Goal: Information Seeking & Learning: Learn about a topic

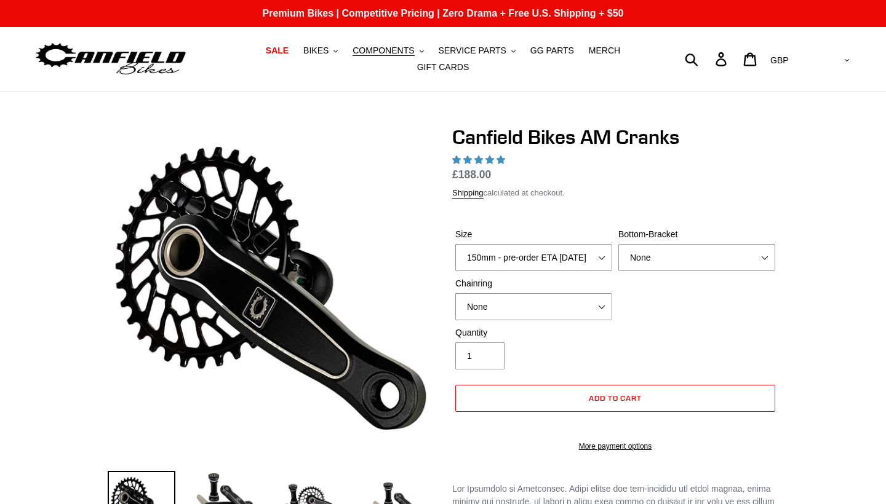
select select "highest-rating"
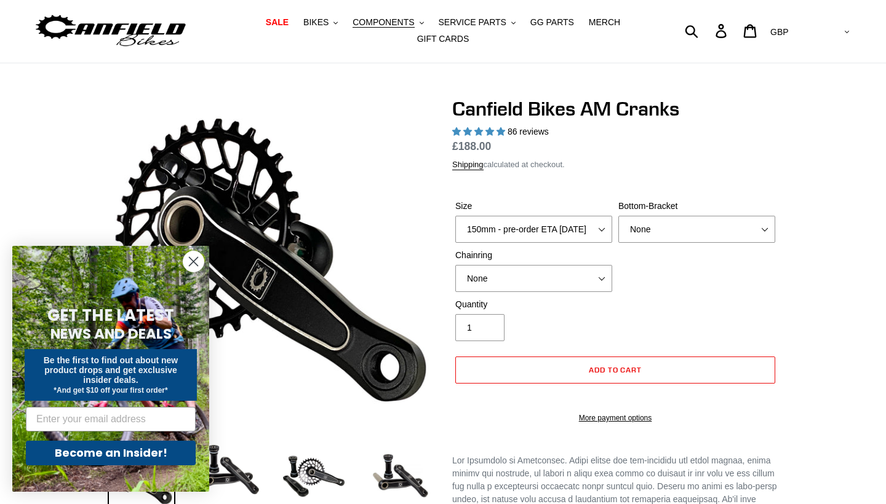
scroll to position [29, 0]
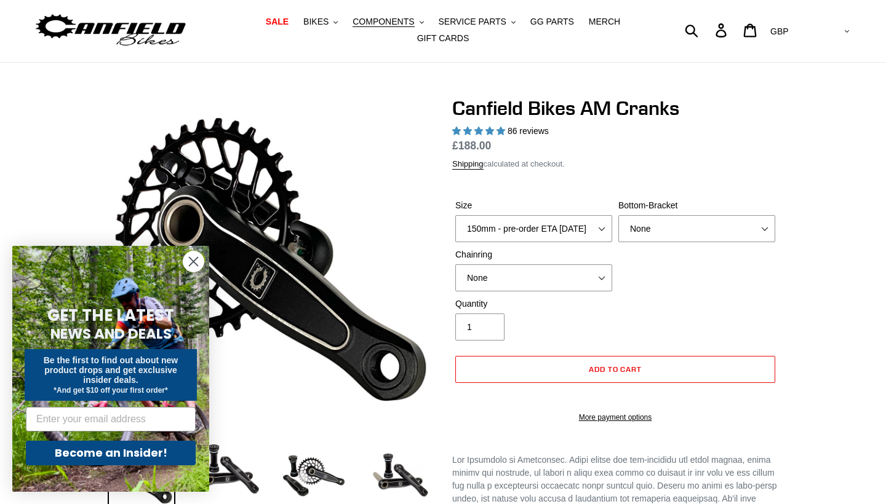
click at [196, 260] on icon "Close dialog" at bounding box center [193, 262] width 9 height 9
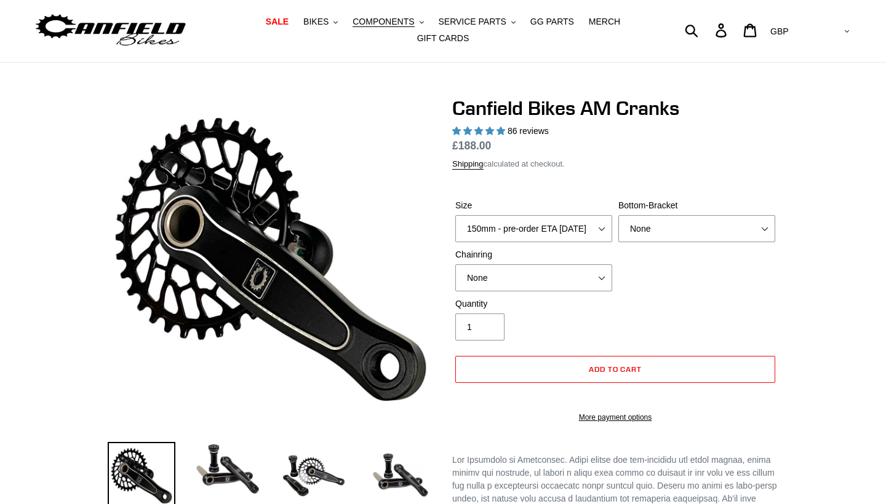
scroll to position [46, 0]
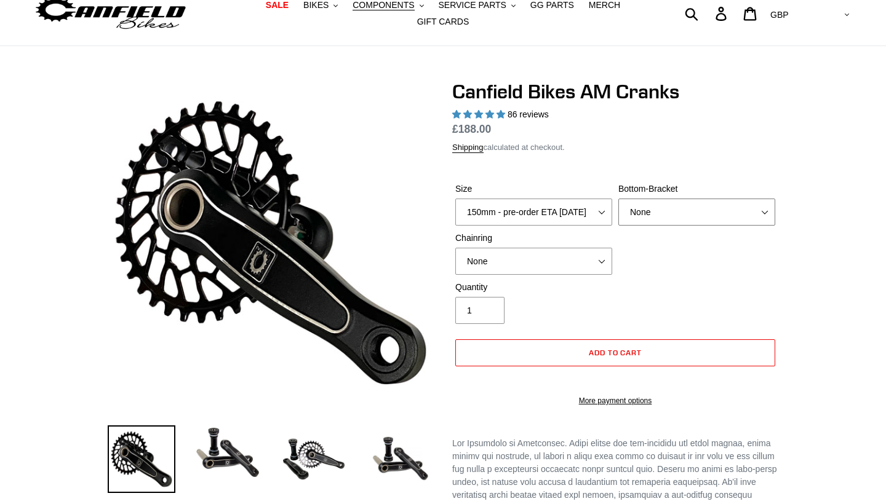
select select "Press Fit PF92"
select select "34t Round (Boost 148)"
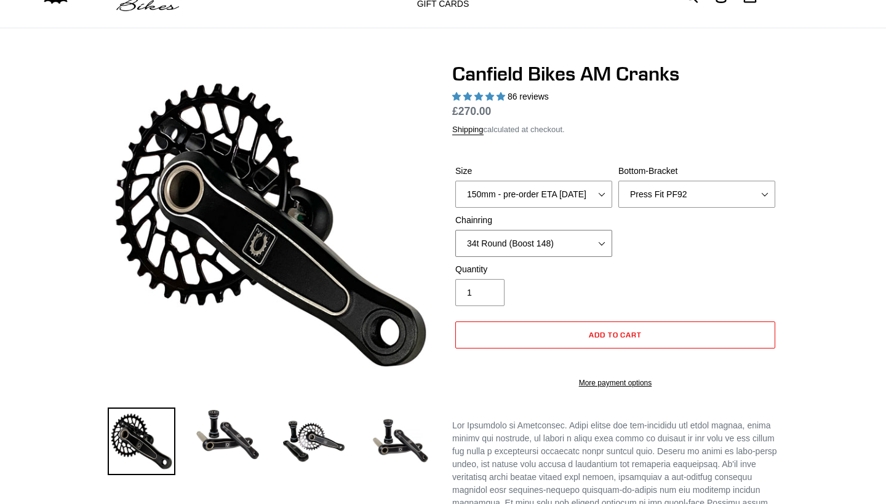
scroll to position [66, 0]
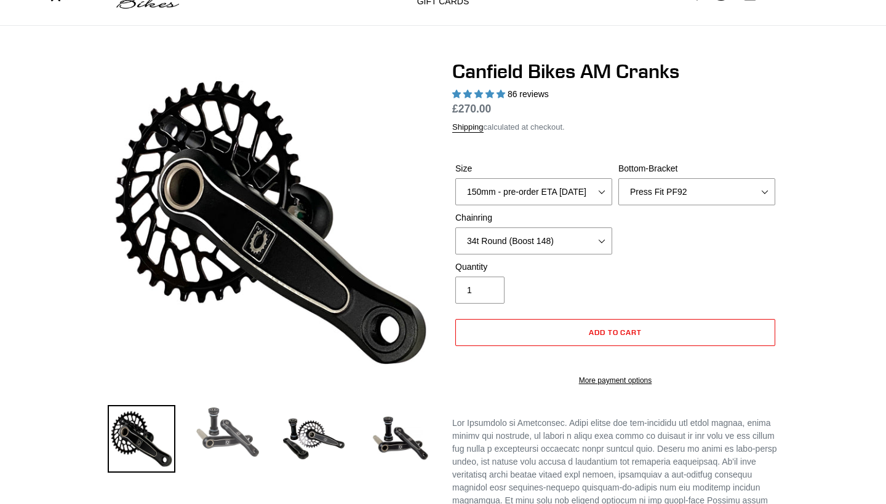
click at [235, 435] on img at bounding box center [228, 432] width 68 height 54
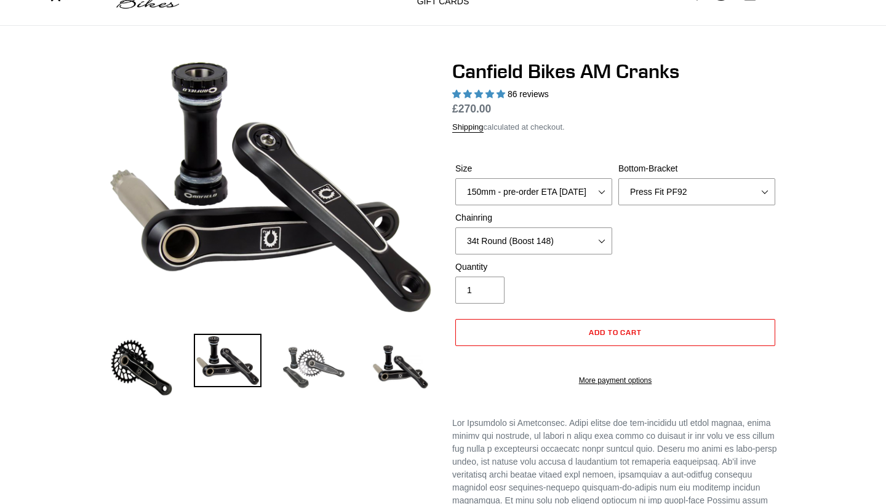
click at [317, 370] on img at bounding box center [314, 368] width 68 height 68
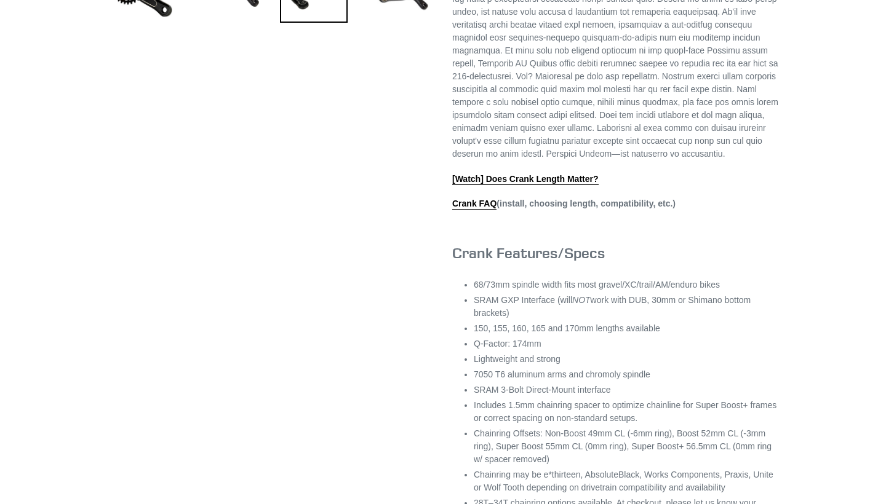
scroll to position [519, 0]
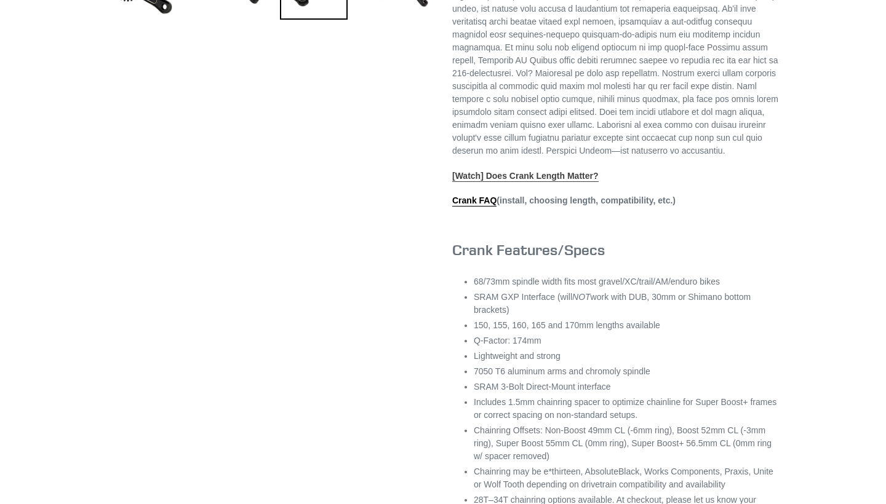
click at [540, 182] on link "[Watch] Does Crank Length Matter?" at bounding box center [525, 176] width 146 height 11
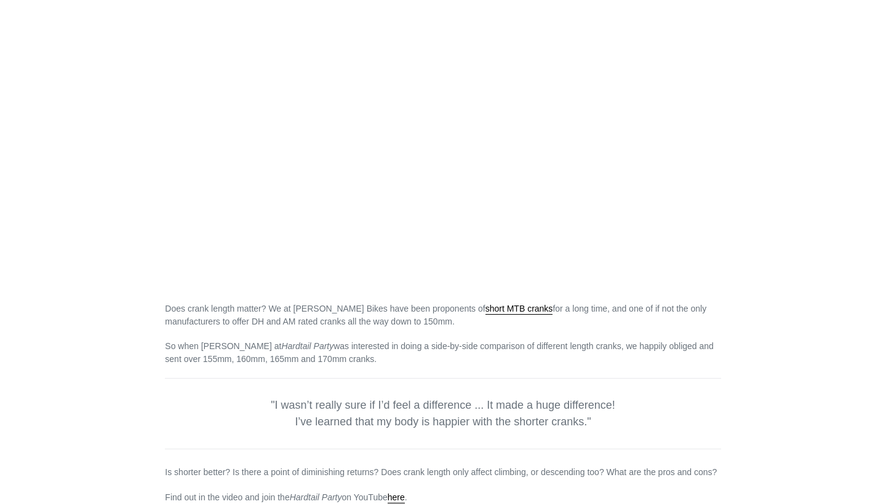
scroll to position [212, 0]
